Goal: Transaction & Acquisition: Purchase product/service

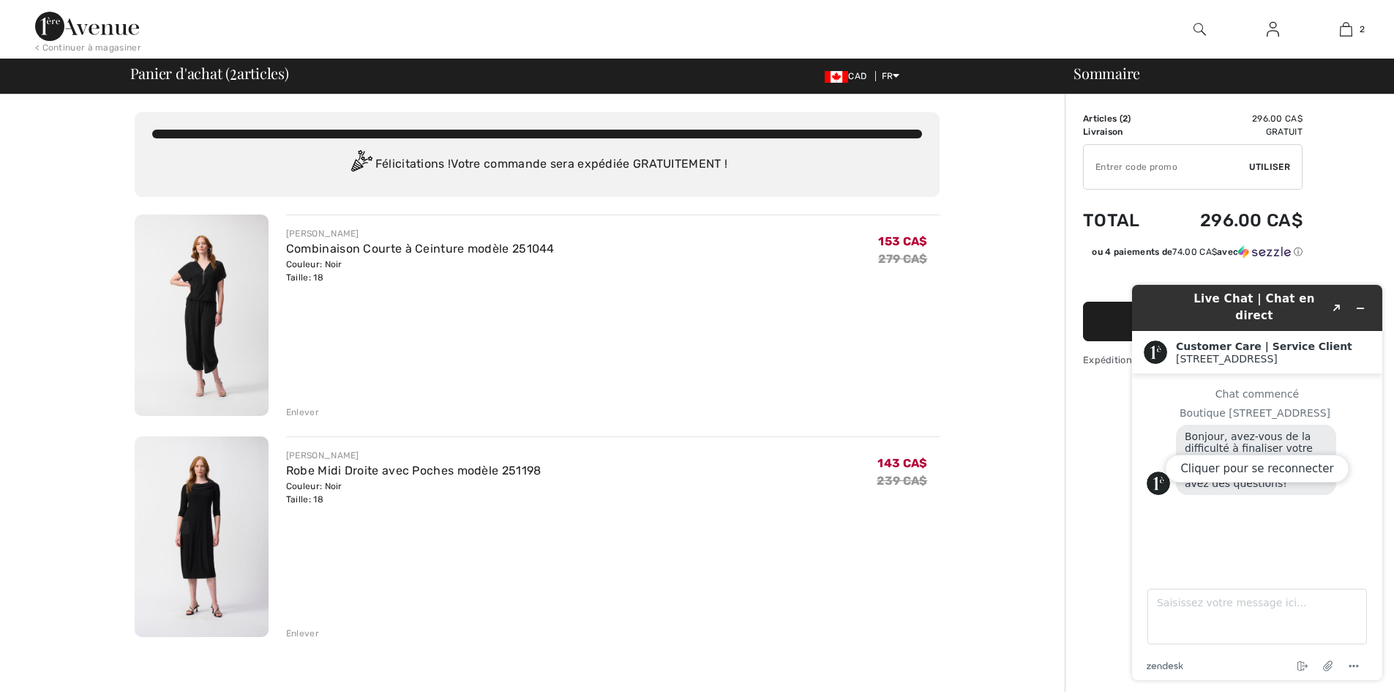
click at [292, 407] on div "Enlever" at bounding box center [302, 411] width 33 height 13
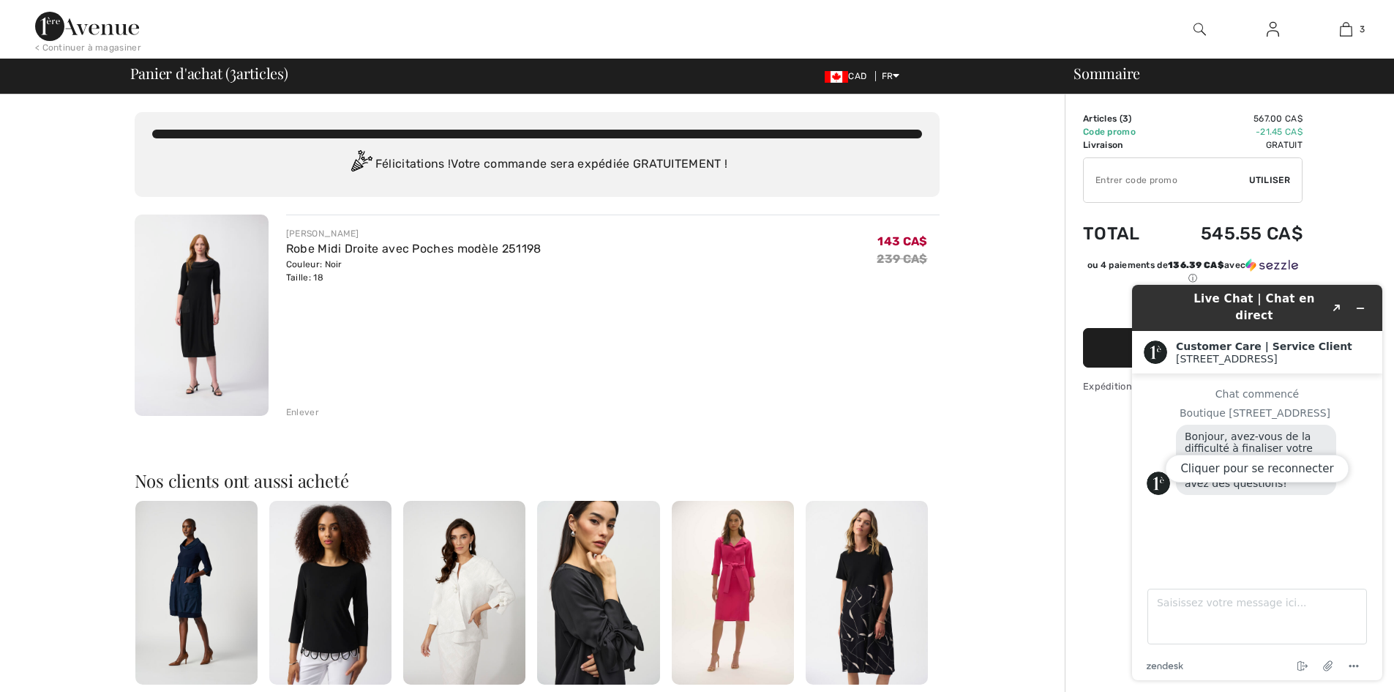
click at [314, 412] on div "Enlever" at bounding box center [302, 411] width 33 height 13
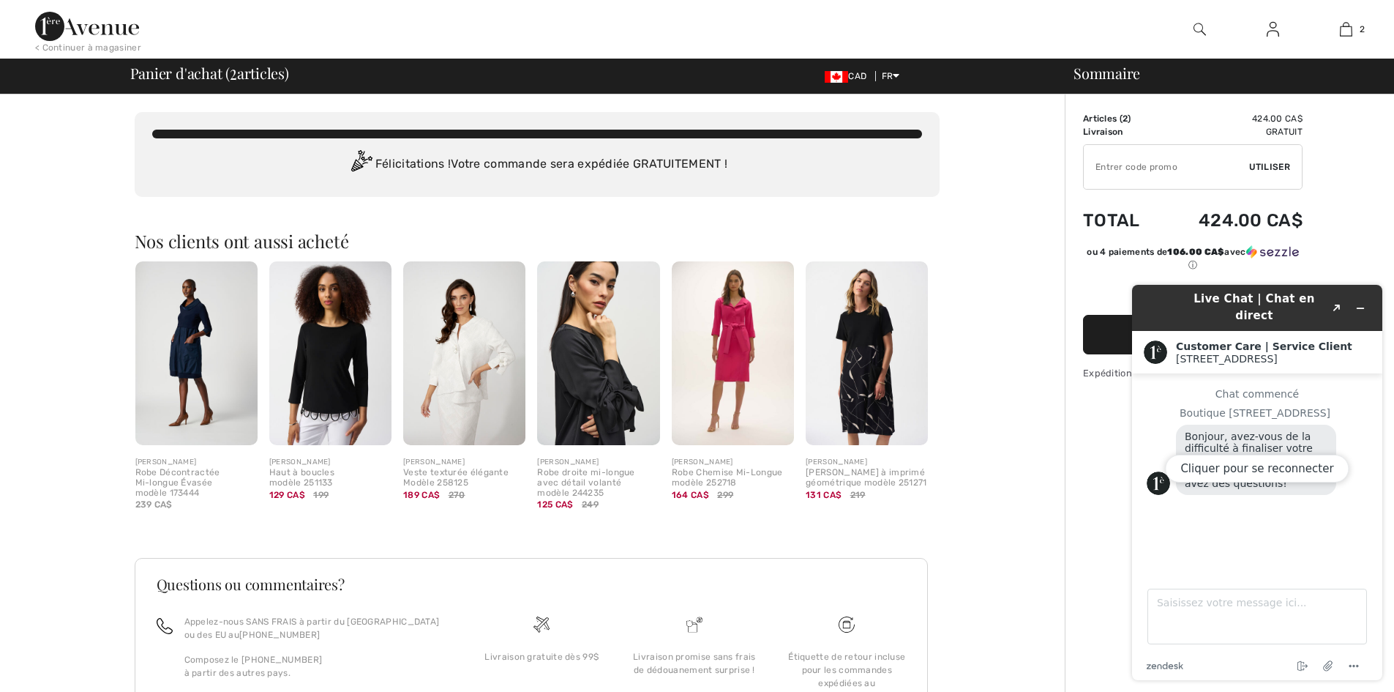
click at [1164, 127] on td "Gratuit" at bounding box center [1232, 131] width 142 height 13
click at [1362, 299] on div "Cliquer pour se reconnecter" at bounding box center [1257, 482] width 250 height 395
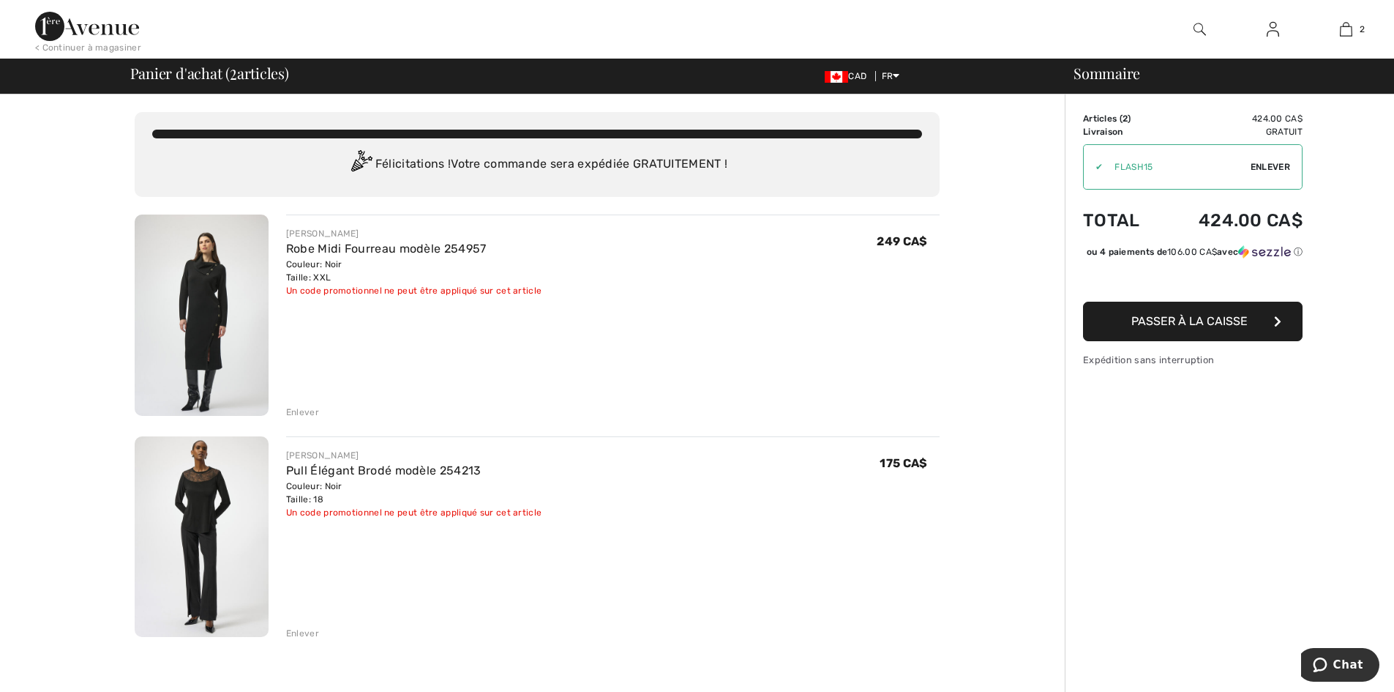
click at [1270, 164] on span "Enlever" at bounding box center [1271, 166] width 40 height 13
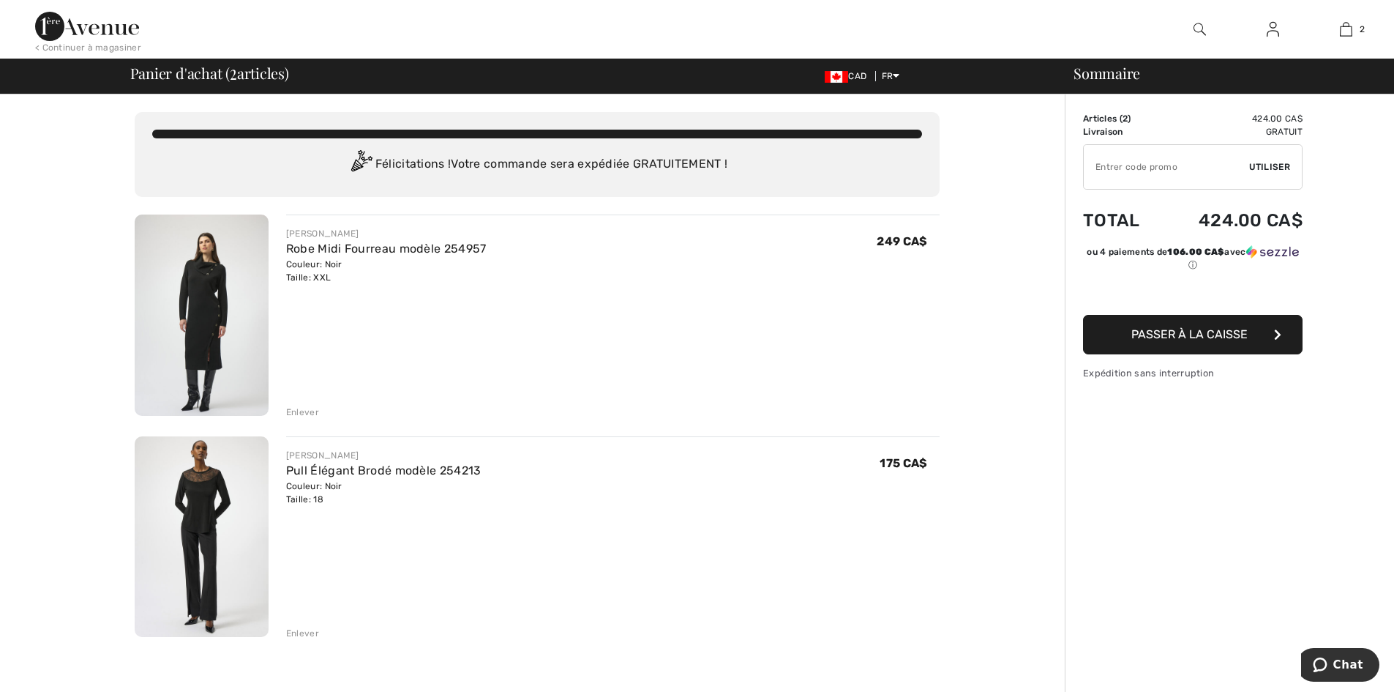
click at [300, 414] on div "Enlever" at bounding box center [302, 411] width 33 height 13
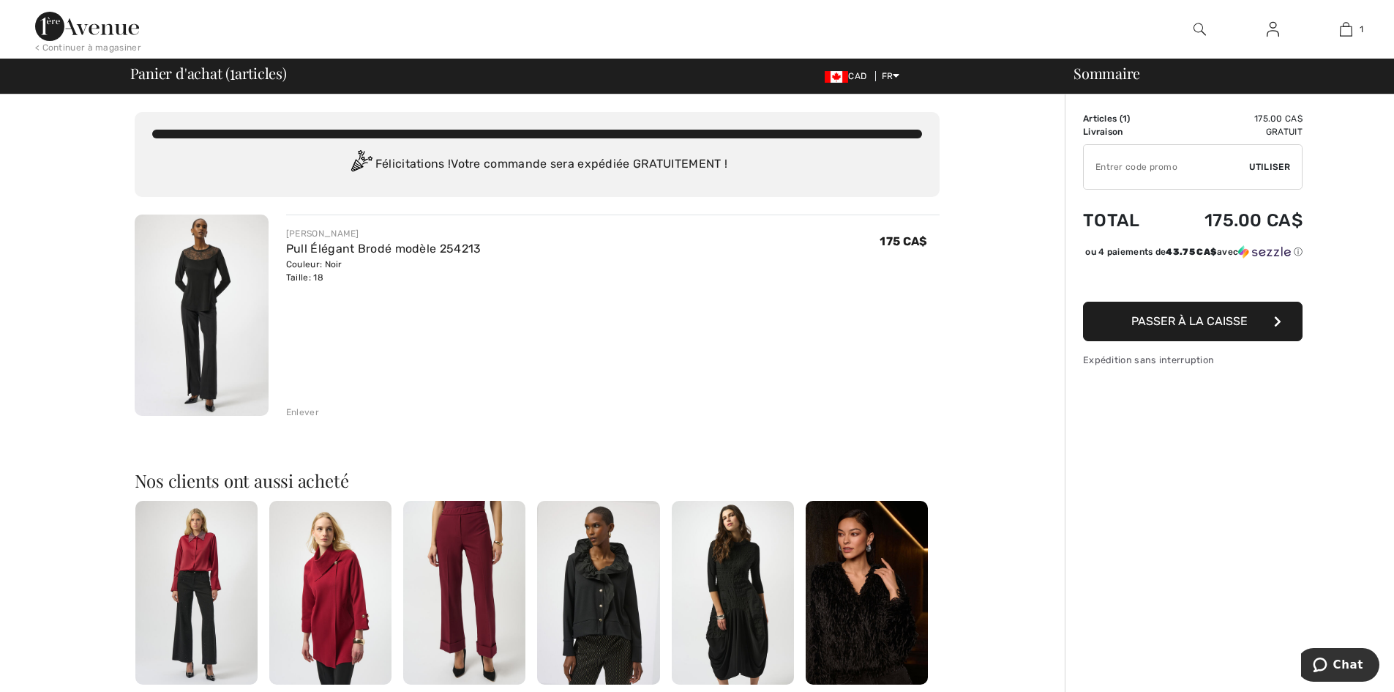
click at [316, 411] on div "Enlever" at bounding box center [302, 411] width 33 height 13
